Goal: Task Accomplishment & Management: Complete application form

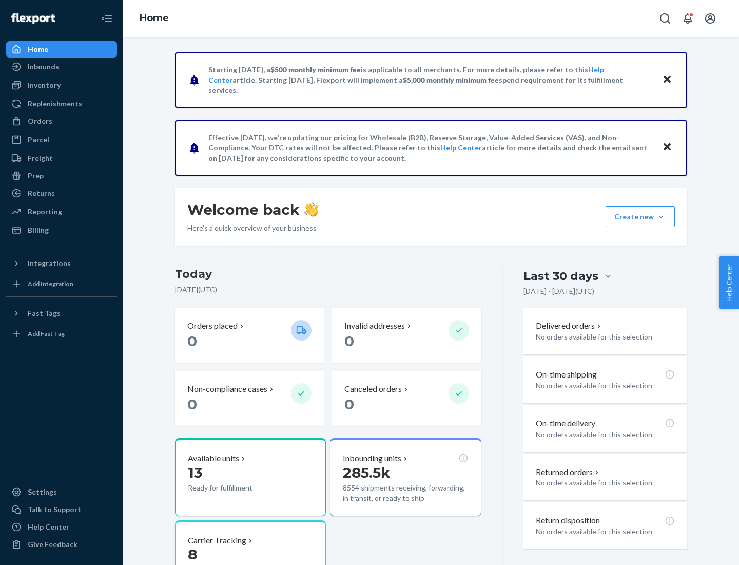
click at [661, 217] on button "Create new Create new inbound Create new order Create new product" at bounding box center [640, 216] width 69 height 21
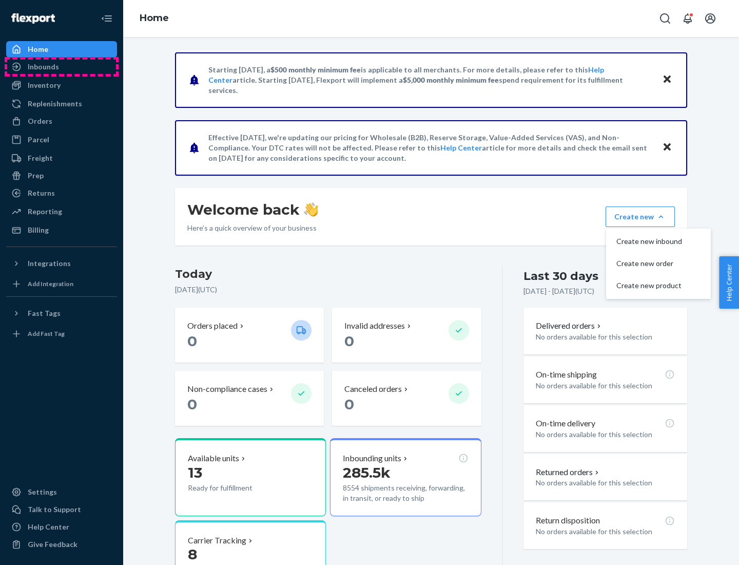
click at [62, 67] on div "Inbounds" at bounding box center [61, 67] width 109 height 14
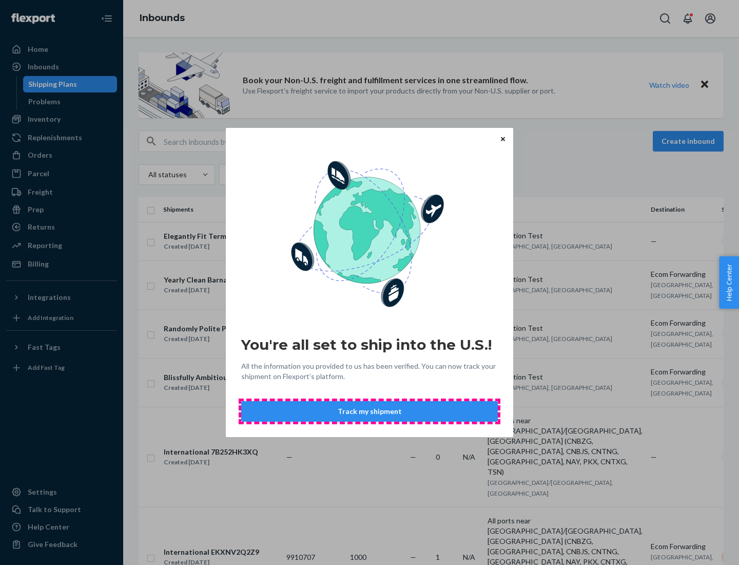
click at [370, 411] on button "Track my shipment" at bounding box center [369, 411] width 257 height 21
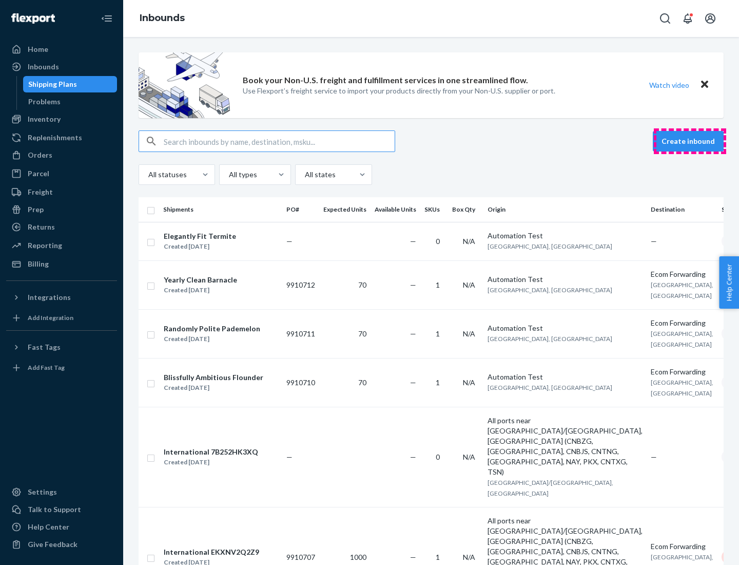
click at [690, 141] on button "Create inbound" at bounding box center [688, 141] width 71 height 21
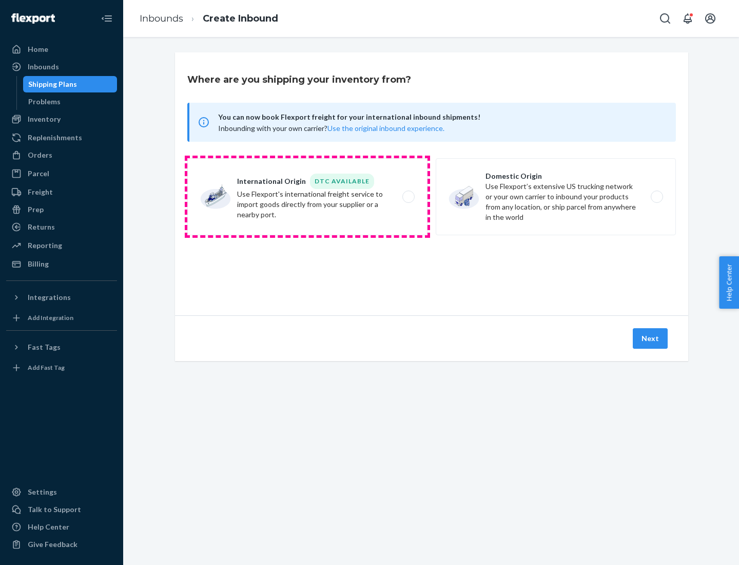
click at [307, 197] on label "International Origin DTC Available Use Flexport's international freight service…" at bounding box center [307, 196] width 240 height 77
click at [408, 197] on input "International Origin DTC Available Use Flexport's international freight service…" at bounding box center [411, 197] width 7 height 7
radio input "true"
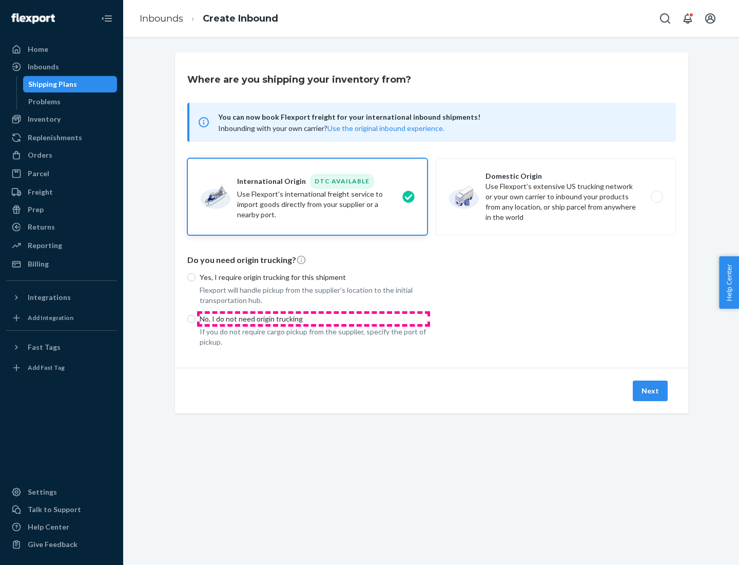
click at [314, 318] on p "No, I do not need origin trucking" at bounding box center [314, 319] width 228 height 10
click at [196, 318] on input "No, I do not need origin trucking" at bounding box center [191, 319] width 8 height 8
radio input "true"
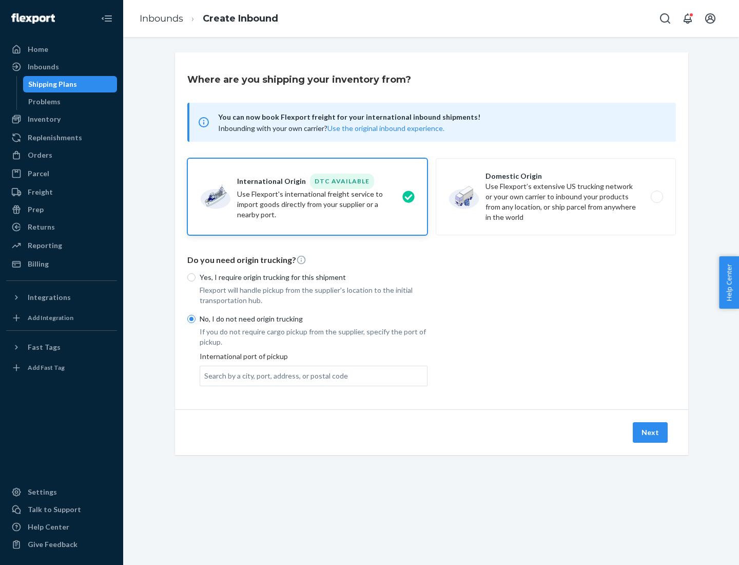
click at [274, 375] on div "Search by a city, port, address, or postal code" at bounding box center [276, 376] width 144 height 10
click at [205, 375] on input "Search by a city, port, address, or postal code" at bounding box center [204, 376] width 1 height 10
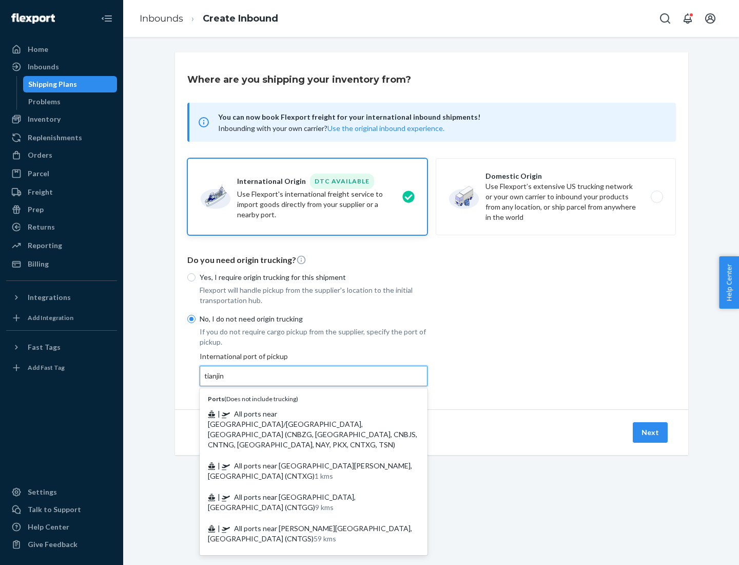
click at [303, 413] on span "| All ports near [GEOGRAPHIC_DATA]/[GEOGRAPHIC_DATA], [GEOGRAPHIC_DATA] (CNBZG,…" at bounding box center [312, 429] width 209 height 40
click at [225, 381] on input "tianjin" at bounding box center [214, 376] width 21 height 10
type input "All ports near [GEOGRAPHIC_DATA]/[GEOGRAPHIC_DATA], [GEOGRAPHIC_DATA] (CNBZG, […"
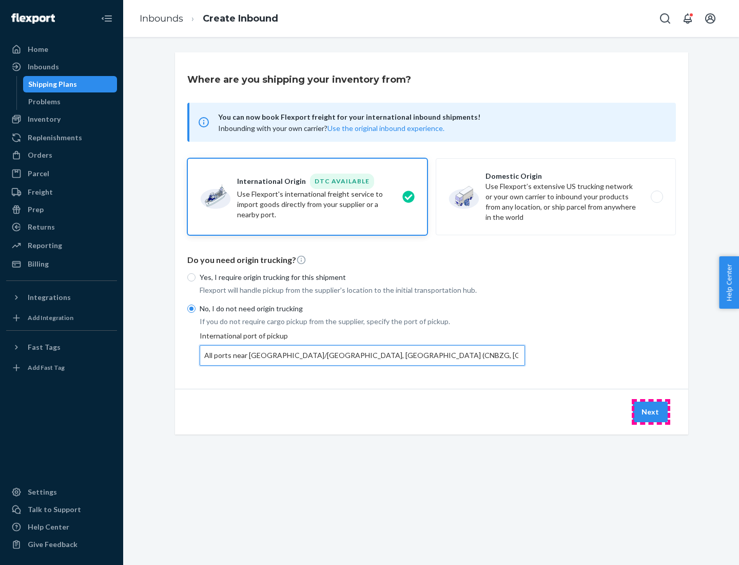
click at [651, 411] on button "Next" at bounding box center [650, 411] width 35 height 21
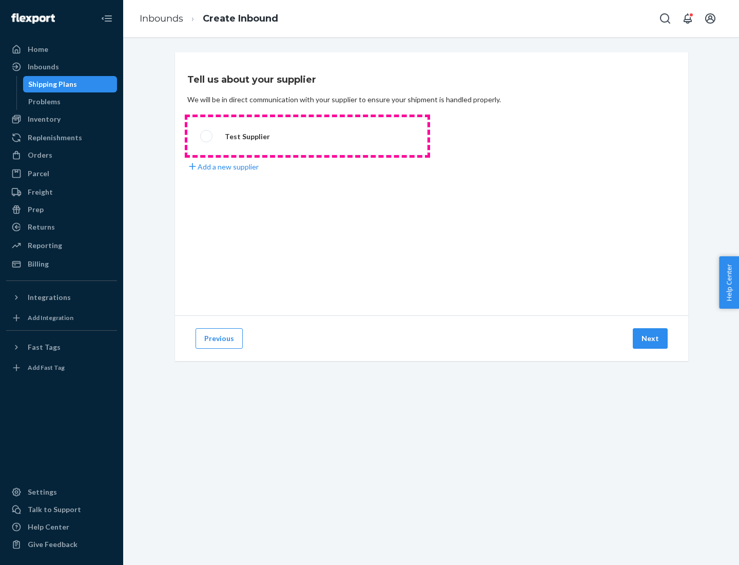
click at [307, 136] on label "Test Supplier" at bounding box center [307, 136] width 240 height 38
click at [207, 136] on input "Test Supplier" at bounding box center [203, 136] width 7 height 7
radio input "true"
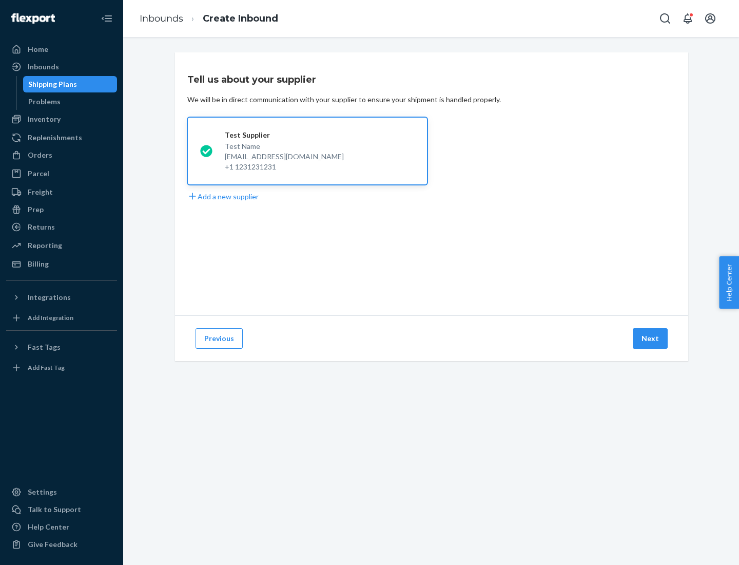
click at [651, 338] on button "Next" at bounding box center [650, 338] width 35 height 21
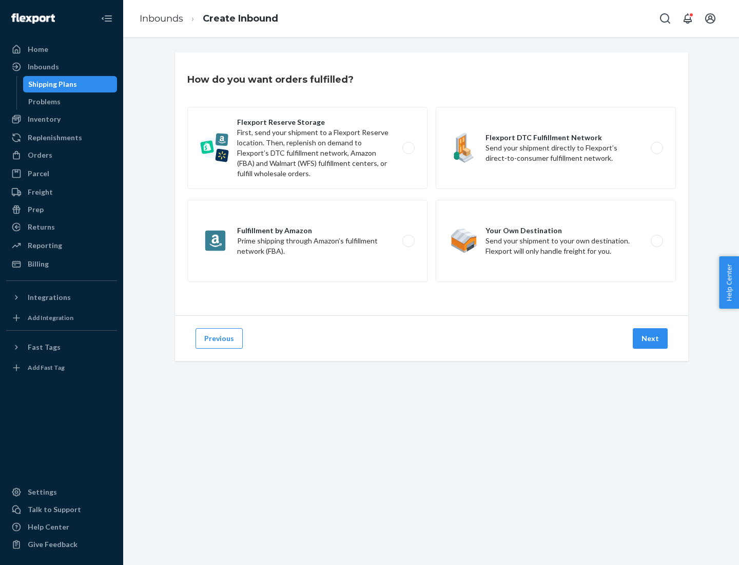
click at [307, 148] on label "Flexport Reserve Storage First, send your shipment to a Flexport Reserve locati…" at bounding box center [307, 148] width 240 height 82
click at [408, 148] on input "Flexport Reserve Storage First, send your shipment to a Flexport Reserve locati…" at bounding box center [411, 148] width 7 height 7
radio input "true"
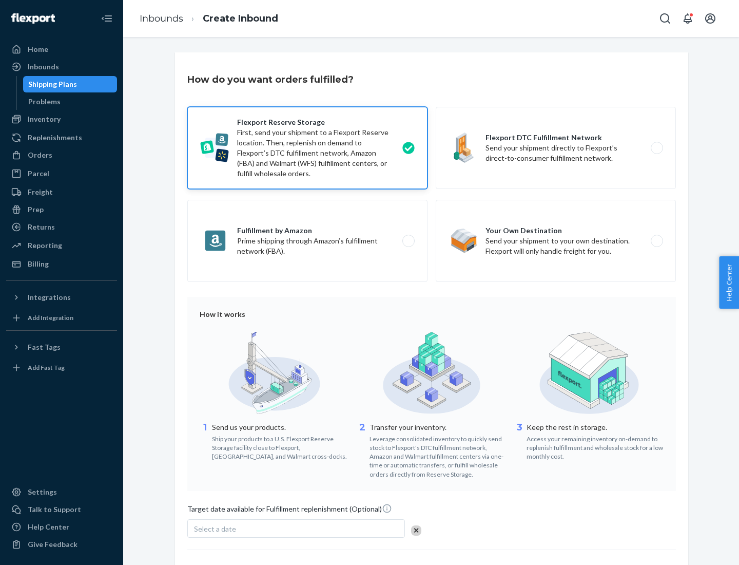
scroll to position [84, 0]
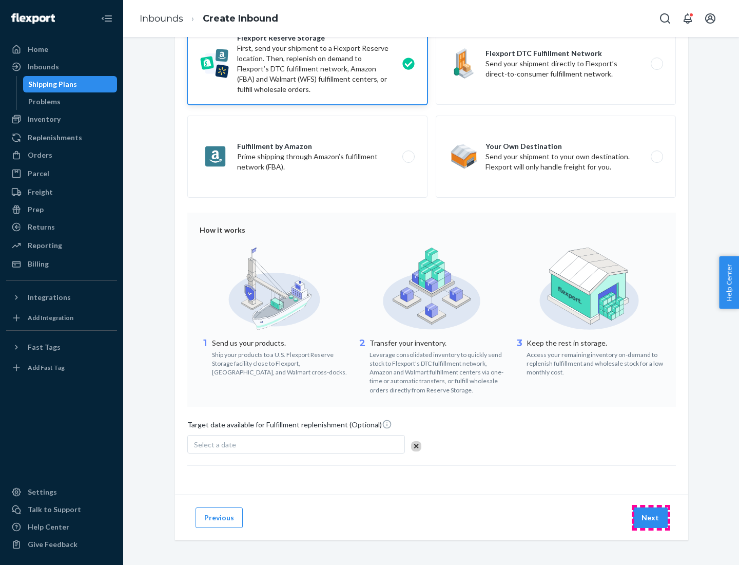
click at [651, 517] on button "Next" at bounding box center [650, 517] width 35 height 21
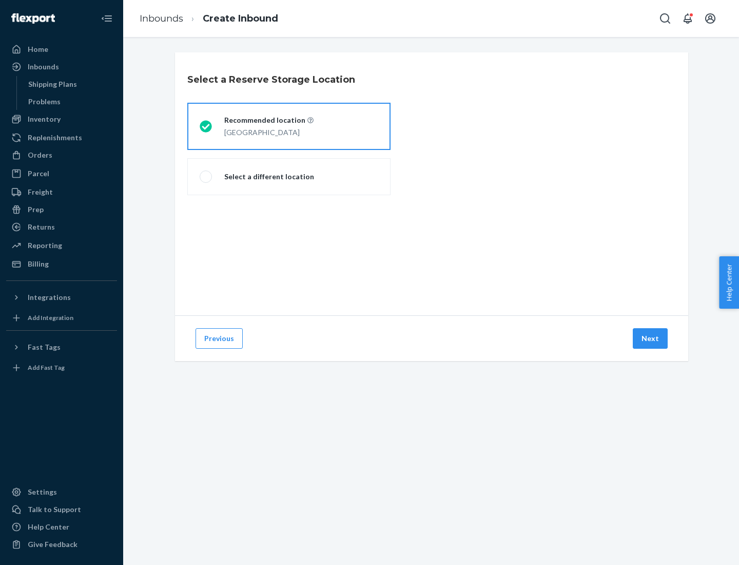
click at [289, 126] on div "[GEOGRAPHIC_DATA]" at bounding box center [268, 131] width 89 height 12
click at [206, 126] on input "Recommended location [GEOGRAPHIC_DATA]" at bounding box center [203, 126] width 7 height 7
click at [651, 338] on button "Next" at bounding box center [650, 338] width 35 height 21
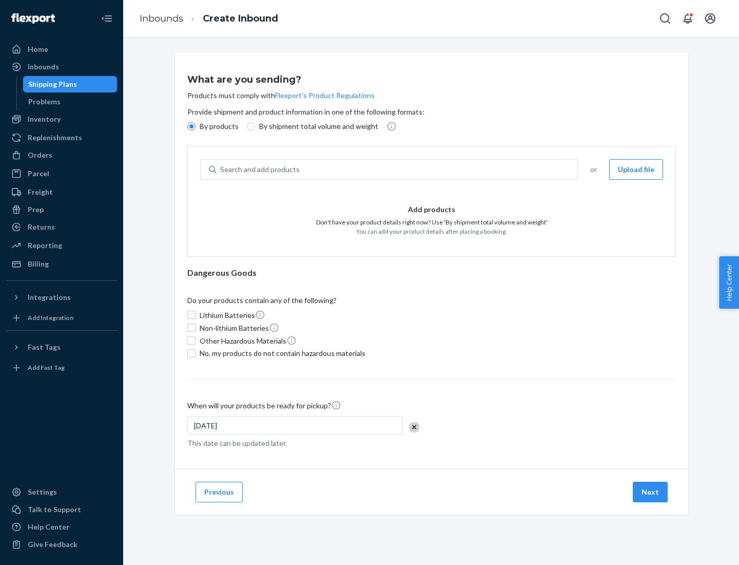
click at [397, 169] on div "Search and add products" at bounding box center [396, 169] width 361 height 18
click at [221, 169] on input "Search and add products" at bounding box center [220, 169] width 1 height 10
click at [249, 126] on input "By shipment total volume and weight" at bounding box center [251, 126] width 8 height 8
radio input "true"
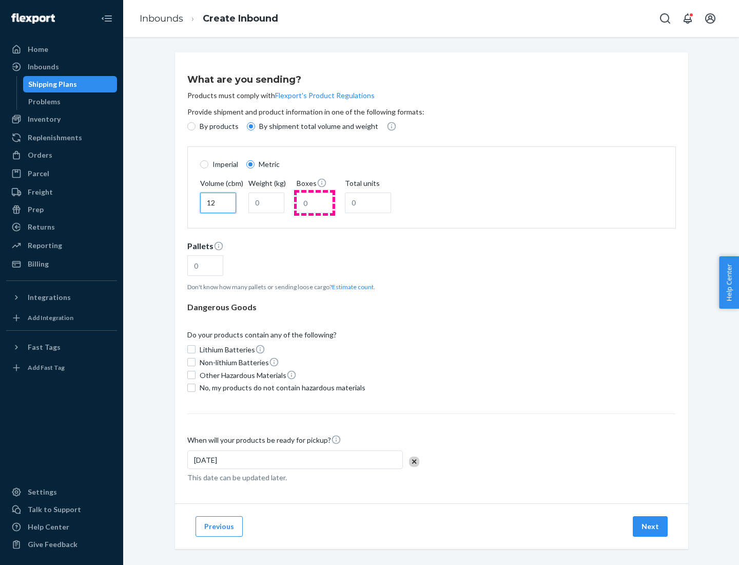
type input "12"
type input "22"
type input "222"
type input "121"
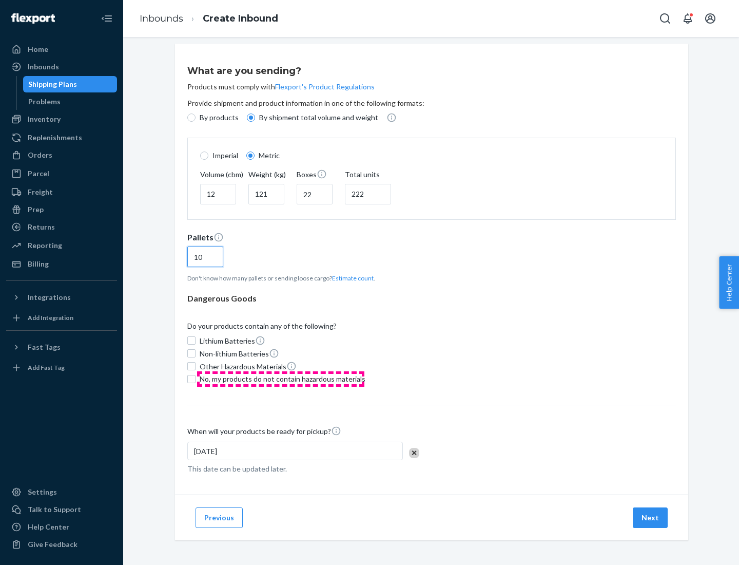
type input "10"
click at [281, 378] on span "No, my products do not contain hazardous materials" at bounding box center [283, 379] width 166 height 10
click at [196, 378] on input "No, my products do not contain hazardous materials" at bounding box center [191, 379] width 8 height 8
checkbox input "true"
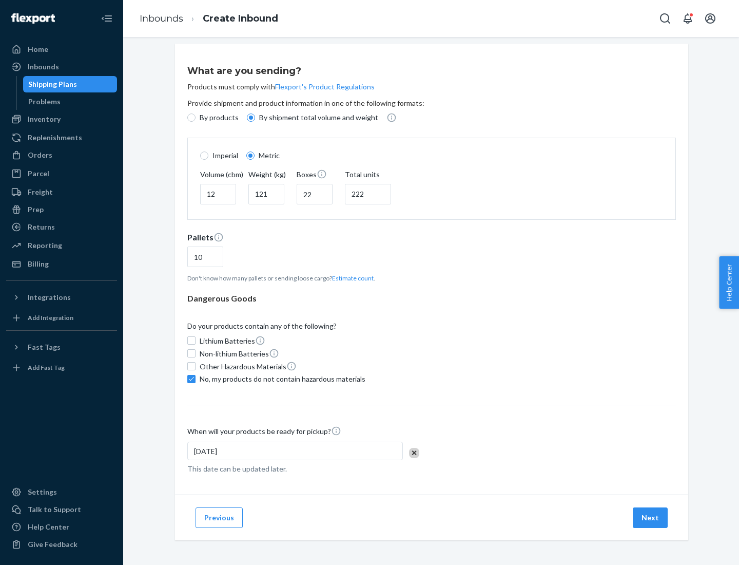
click at [651, 517] on button "Next" at bounding box center [650, 517] width 35 height 21
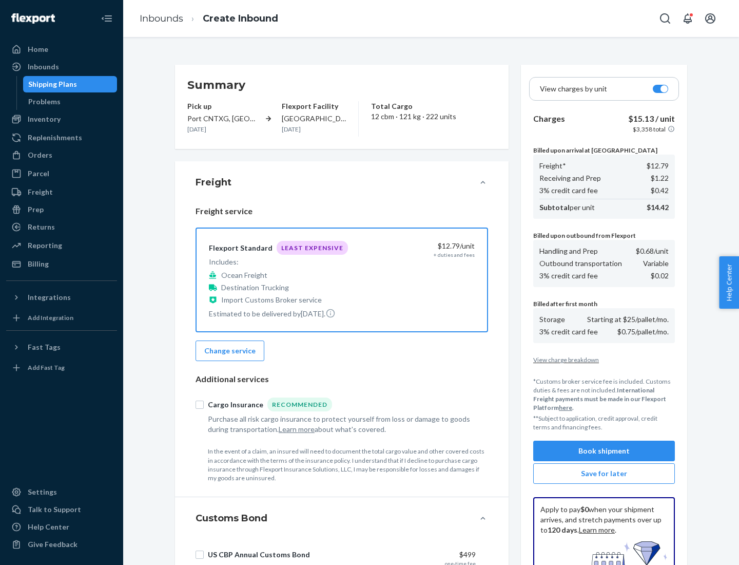
scroll to position [150, 0]
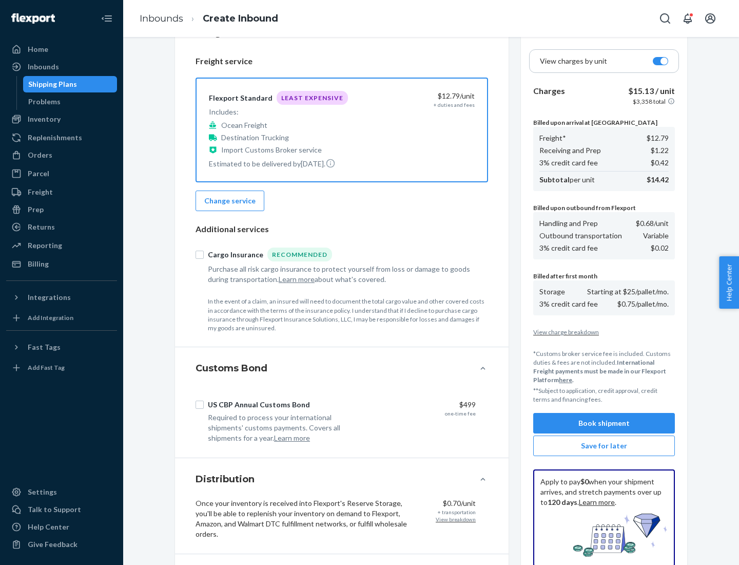
click at [604, 423] on button "Book shipment" at bounding box center [604, 423] width 142 height 21
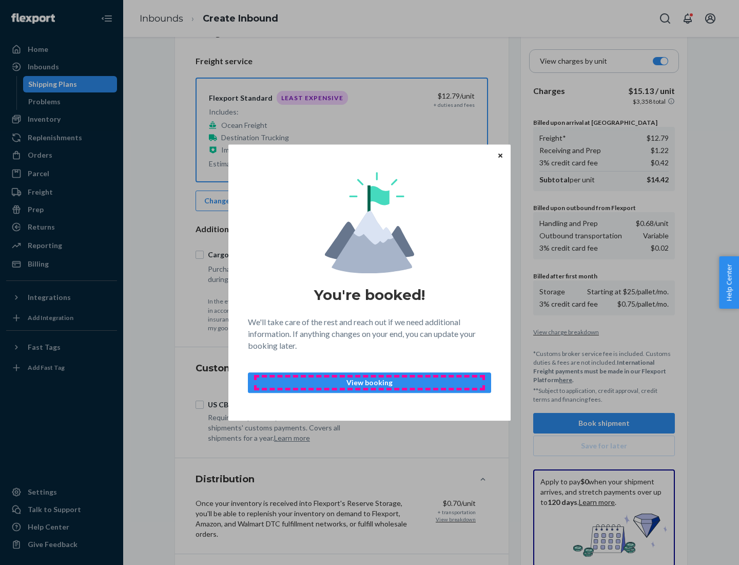
click at [370, 382] on p "View booking" at bounding box center [370, 382] width 226 height 10
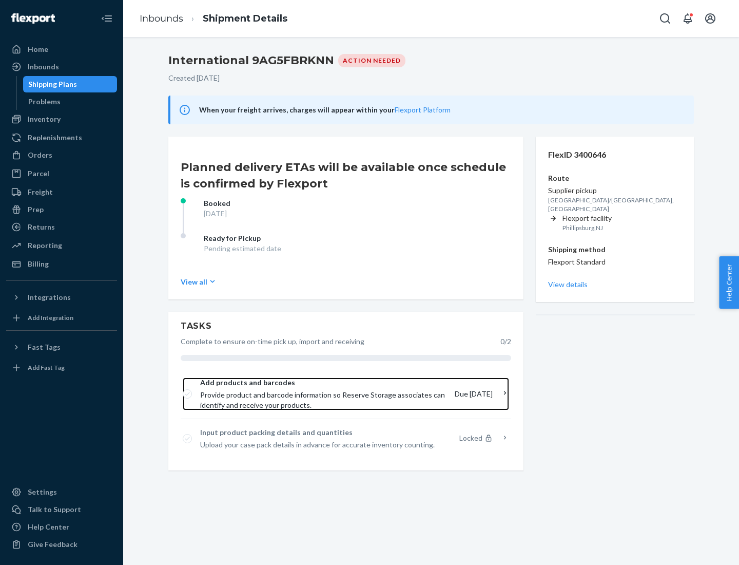
click at [324, 394] on span "Provide product and barcode information so Reserve Storage associates can ident…" at bounding box center [323, 400] width 246 height 21
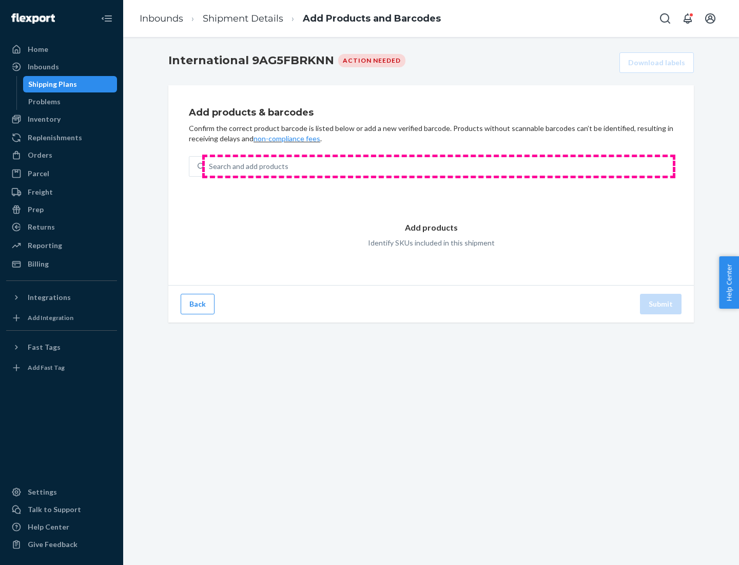
click at [439, 166] on div "Search and add products" at bounding box center [439, 166] width 468 height 18
click at [210, 166] on input "Search and add products" at bounding box center [209, 166] width 1 height 10
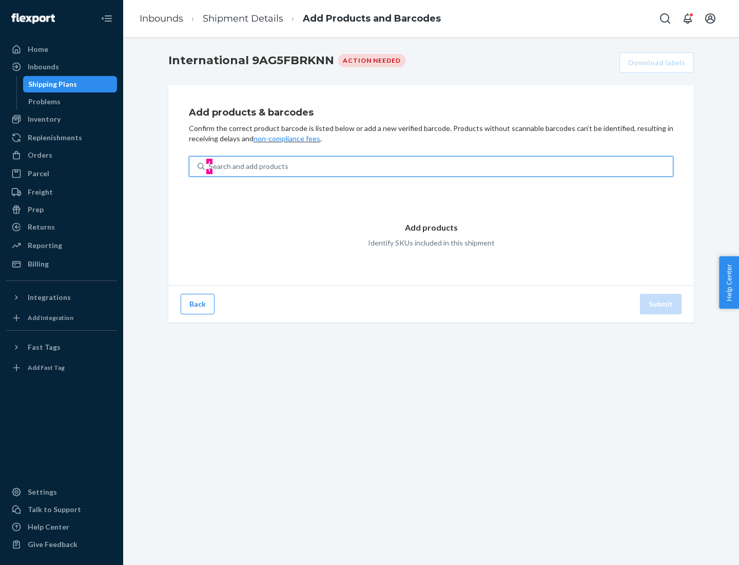
type input "test"
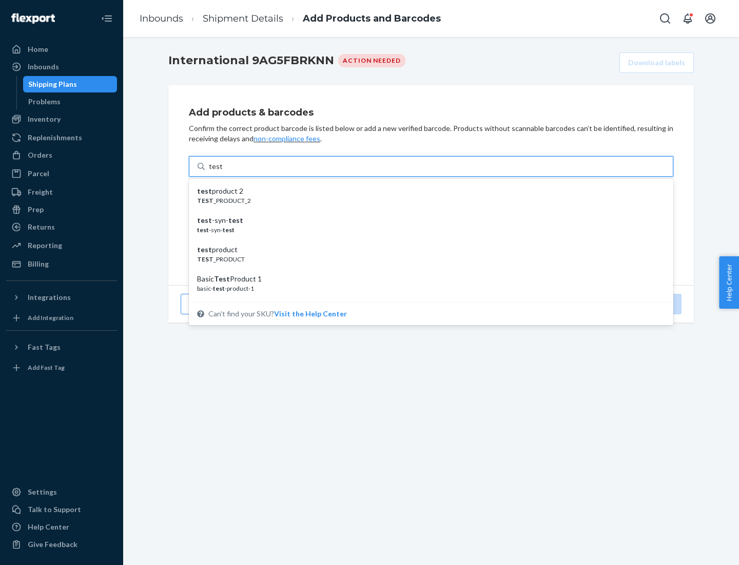
scroll to position [38, 0]
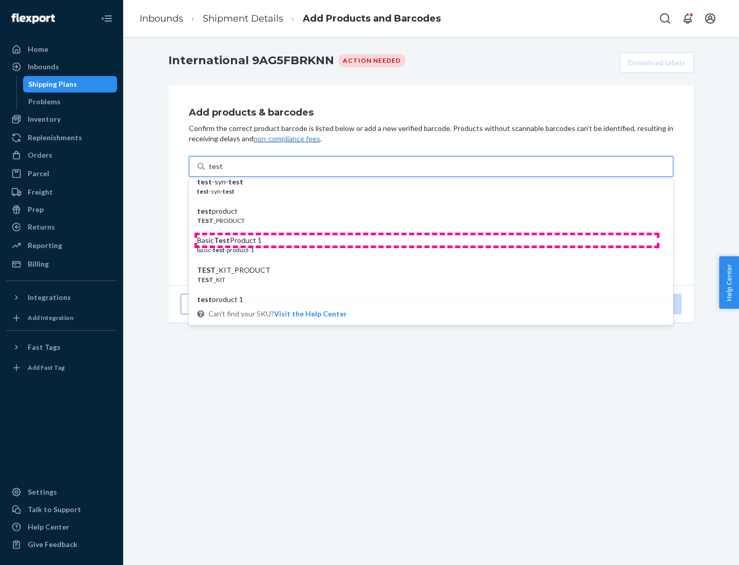
click at [427, 240] on div "Basic Test Product 1" at bounding box center [427, 240] width 460 height 10
click at [222, 171] on input "test" at bounding box center [215, 166] width 13 height 10
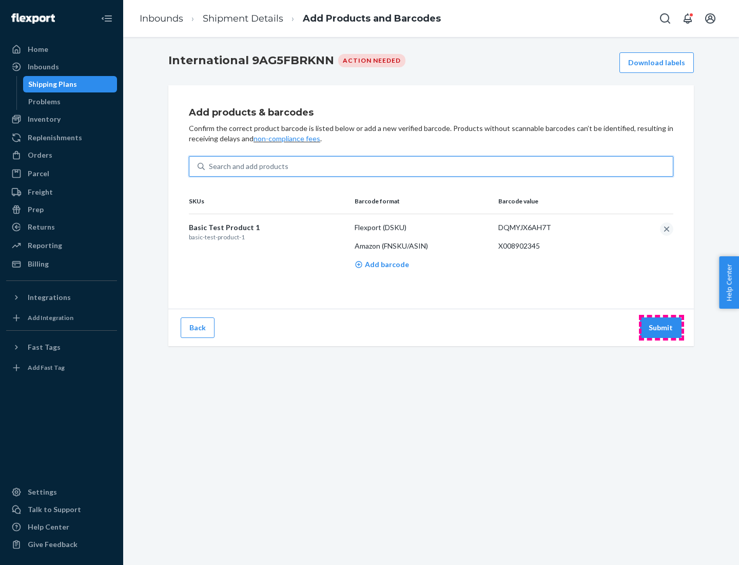
click at [661, 327] on button "Submit" at bounding box center [661, 327] width 42 height 21
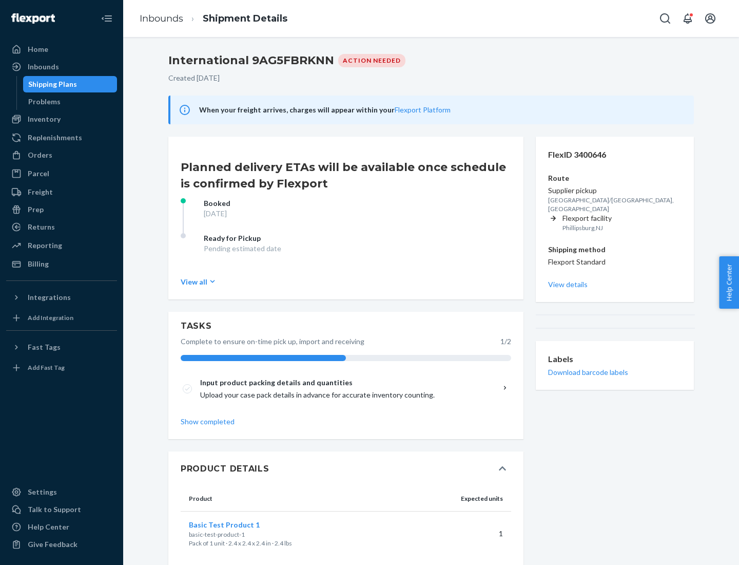
scroll to position [17, 0]
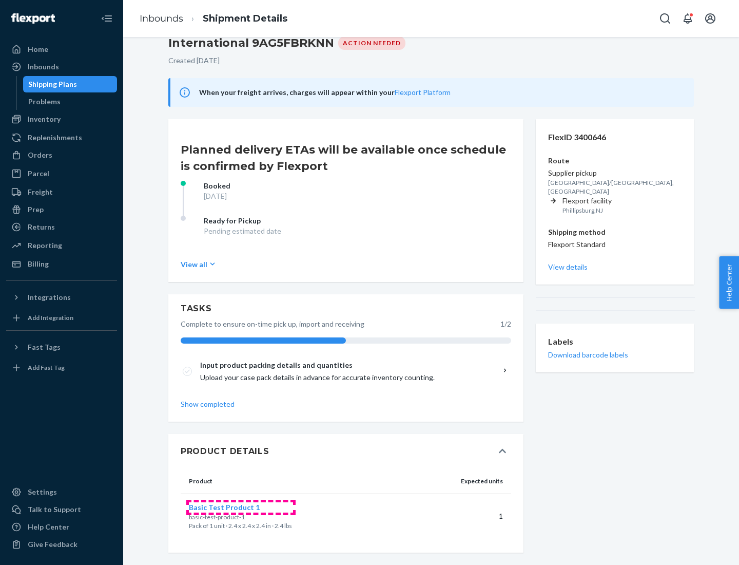
click at [241, 507] on span "Basic Test Product 1" at bounding box center [224, 507] width 71 height 9
